Goal: Check status: Check status

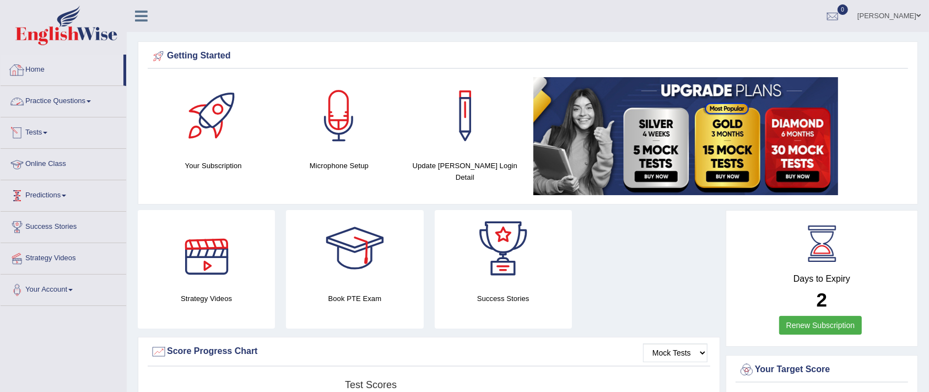
click at [44, 74] on link "Home" at bounding box center [62, 69] width 123 height 28
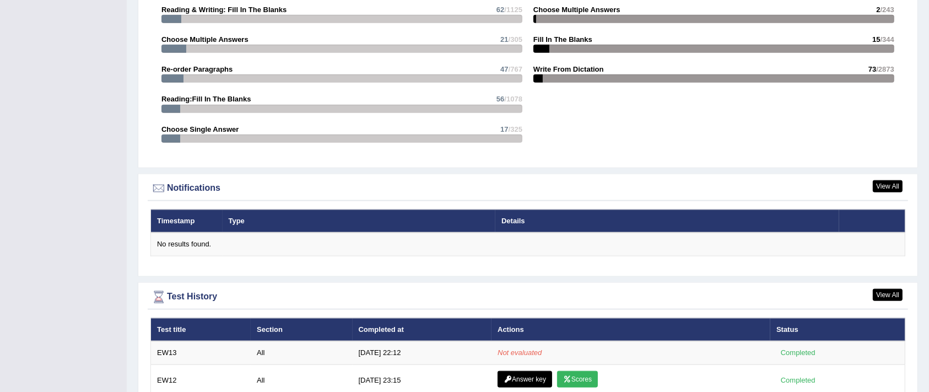
scroll to position [1422, 0]
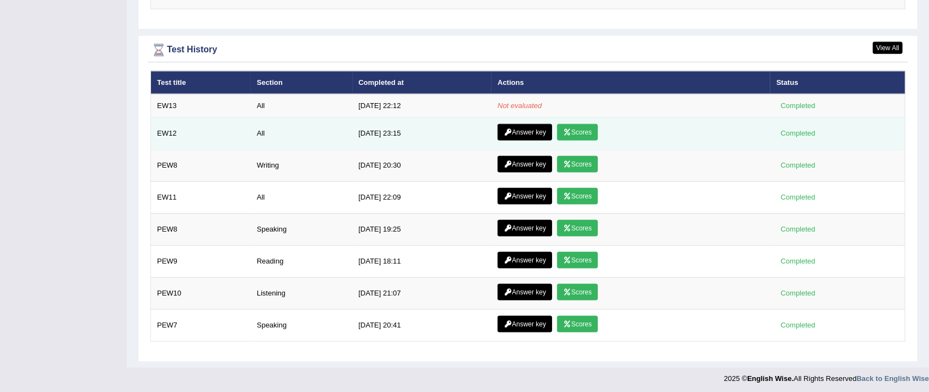
click at [574, 129] on link "Scores" at bounding box center [577, 132] width 41 height 17
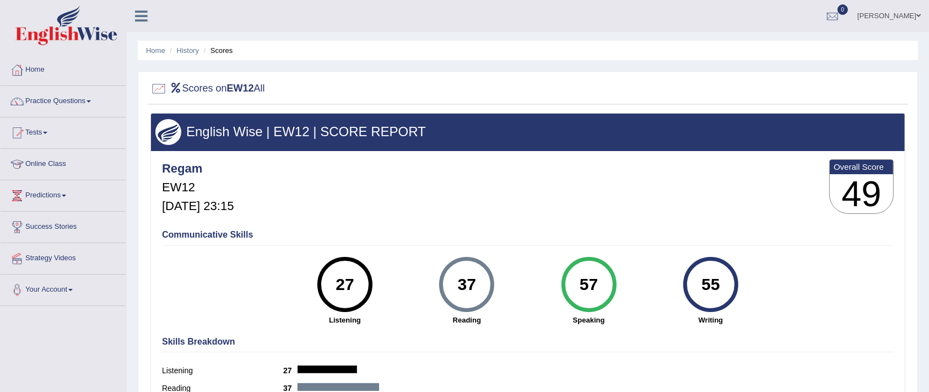
click at [48, 70] on link "Home" at bounding box center [64, 69] width 126 height 28
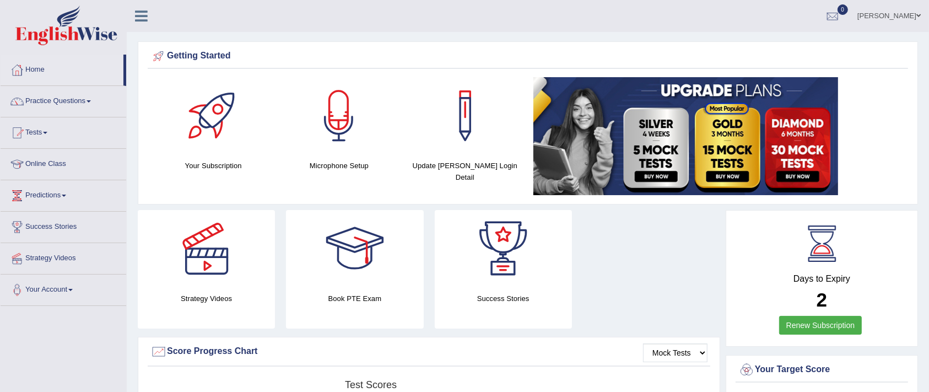
click at [24, 67] on div at bounding box center [17, 70] width 17 height 17
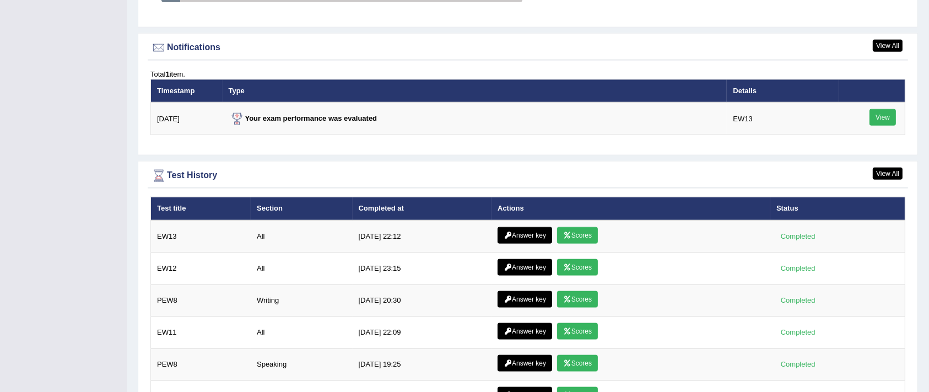
scroll to position [1323, 0]
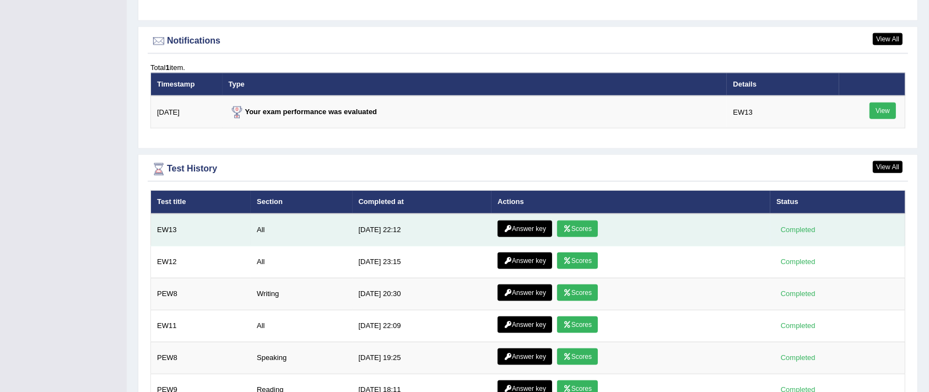
click at [574, 226] on link "Scores" at bounding box center [577, 228] width 41 height 17
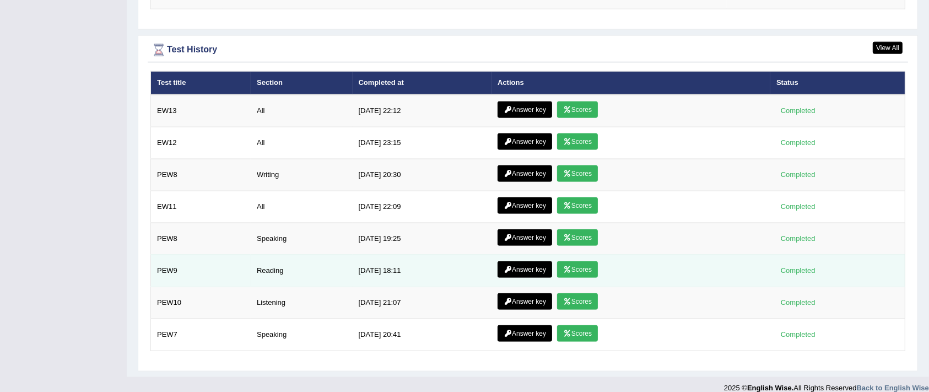
scroll to position [1451, 0]
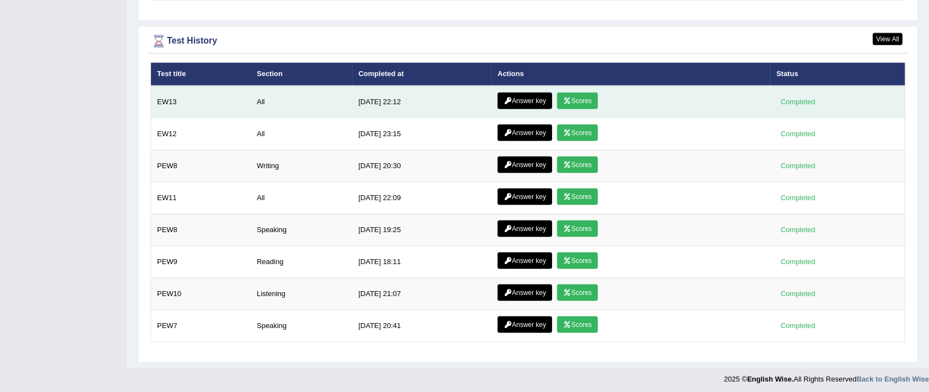
click at [524, 98] on link "Answer key" at bounding box center [525, 101] width 55 height 17
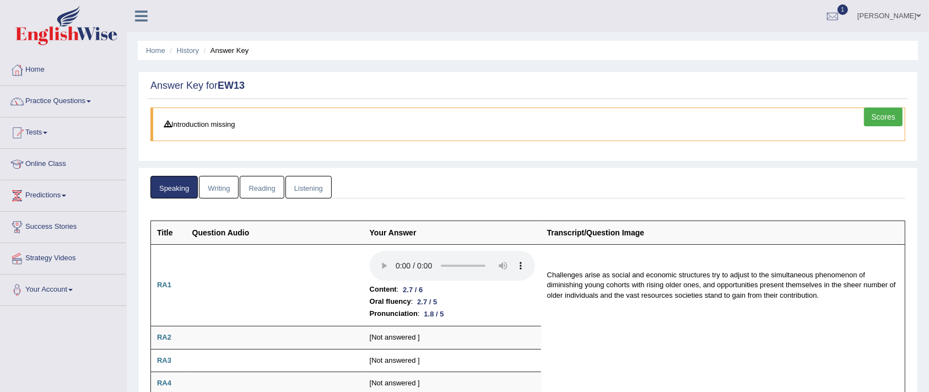
click at [209, 187] on link "Writing" at bounding box center [219, 187] width 40 height 23
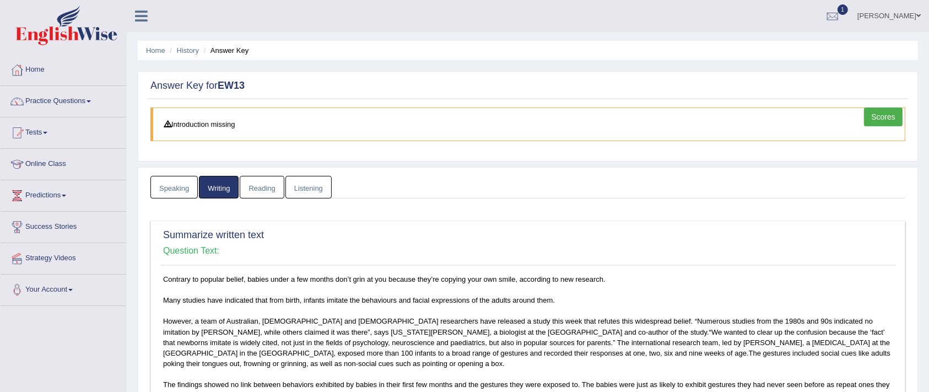
click at [259, 185] on link "Reading" at bounding box center [262, 187] width 44 height 23
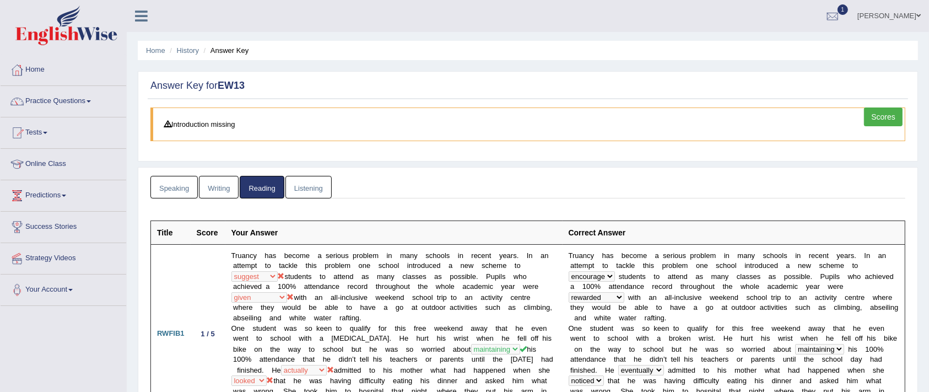
click at [315, 187] on link "Listening" at bounding box center [308, 187] width 46 height 23
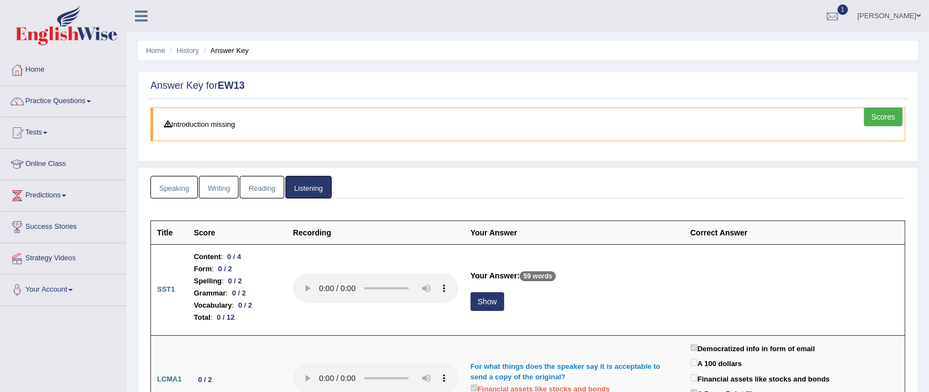
click at [880, 117] on link "Scores" at bounding box center [883, 116] width 39 height 19
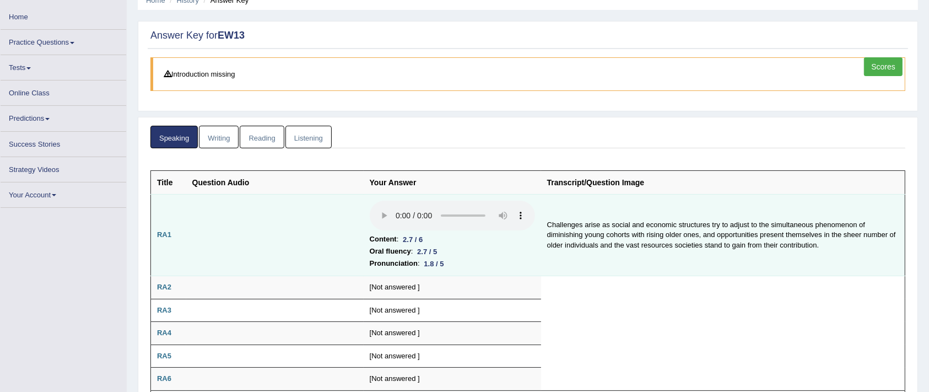
scroll to position [73, 0]
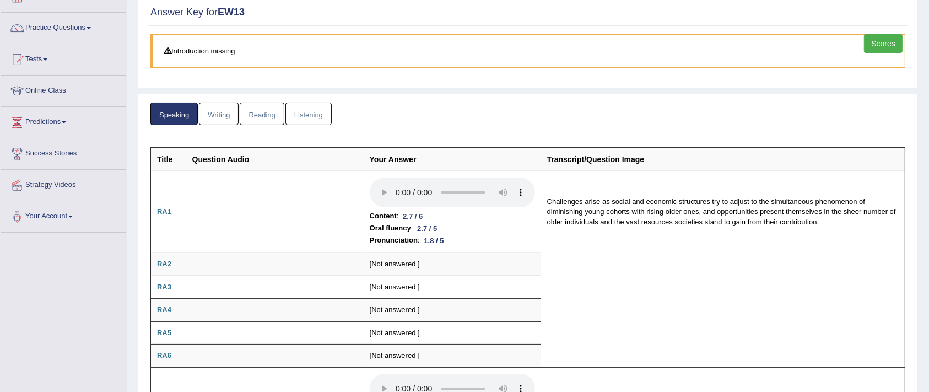
click at [304, 117] on link "Listening" at bounding box center [308, 114] width 46 height 23
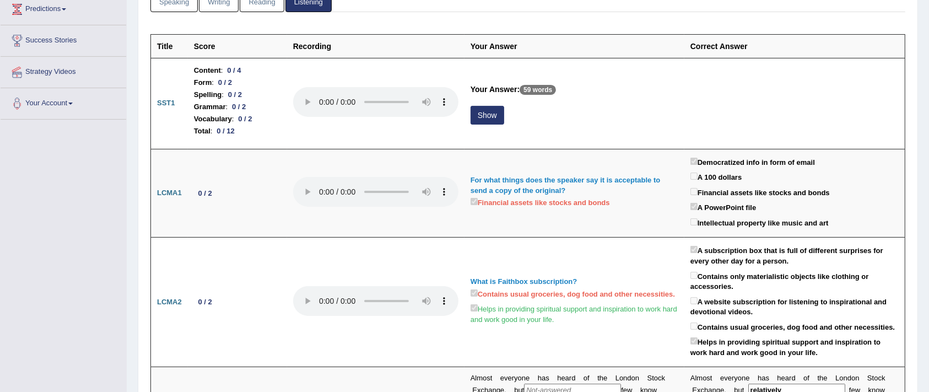
scroll to position [0, 0]
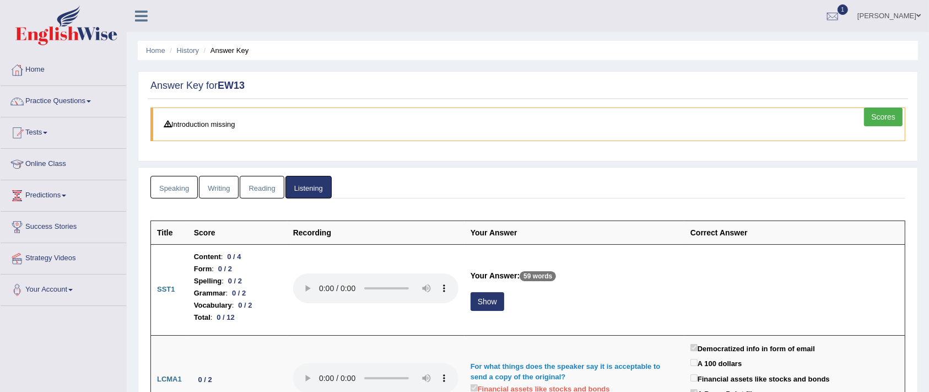
click at [880, 123] on link "Scores" at bounding box center [883, 116] width 39 height 19
